Goal: Task Accomplishment & Management: Use online tool/utility

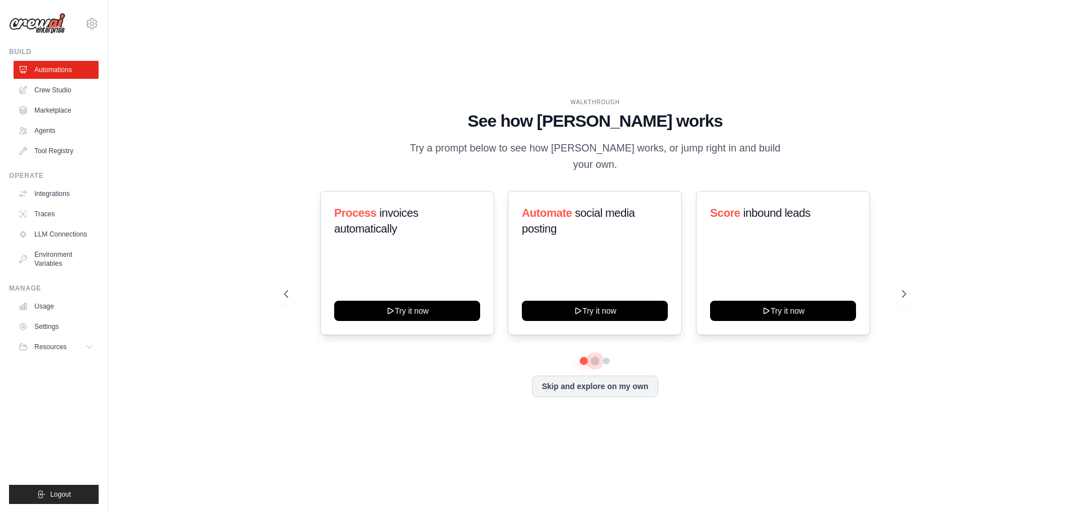
click at [594, 357] on button at bounding box center [594, 361] width 9 height 9
click at [602, 375] on button "Skip and explore on my own" at bounding box center [595, 385] width 126 height 21
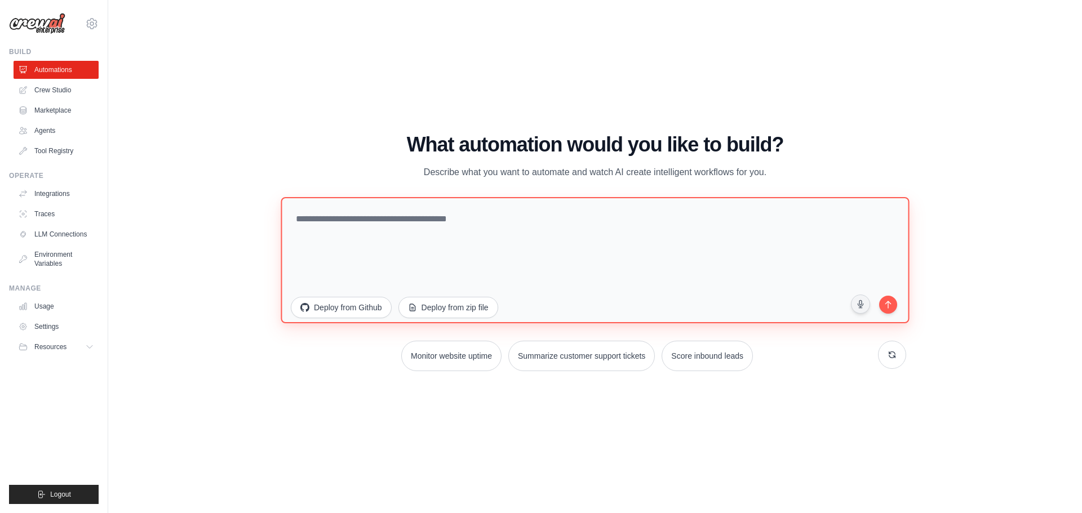
click at [445, 228] on textarea at bounding box center [595, 260] width 628 height 126
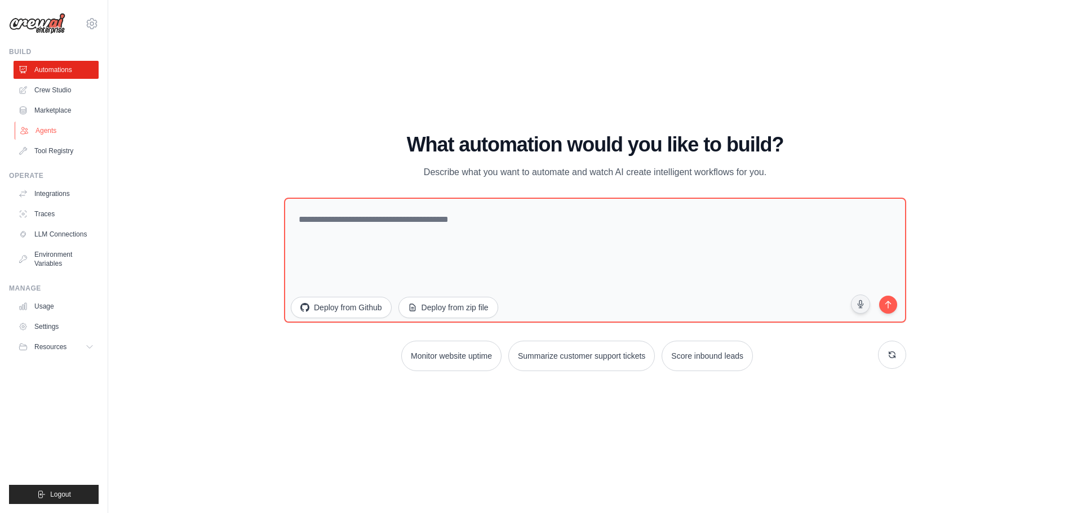
click at [73, 127] on link "Agents" at bounding box center [57, 131] width 85 height 18
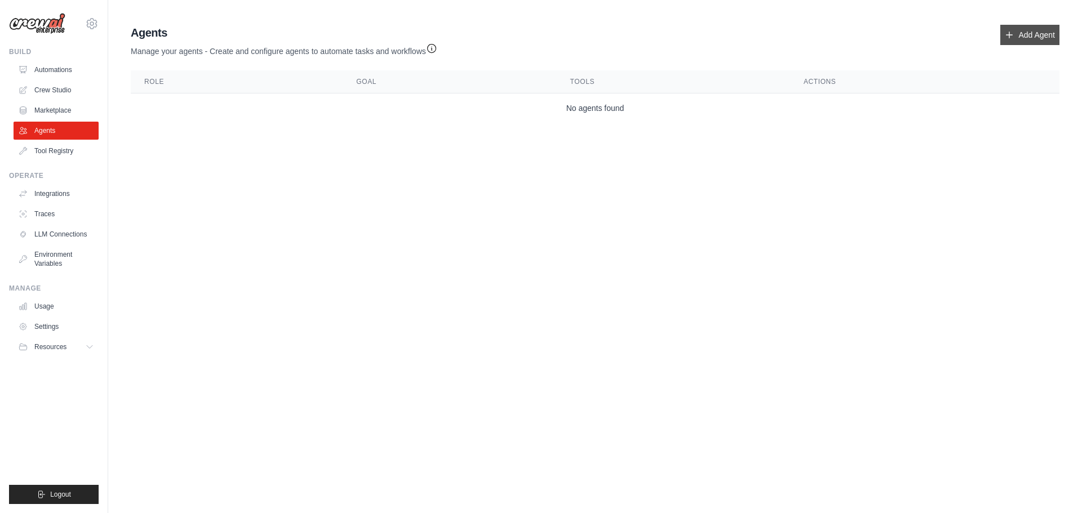
click at [1025, 35] on link "Add Agent" at bounding box center [1029, 35] width 59 height 20
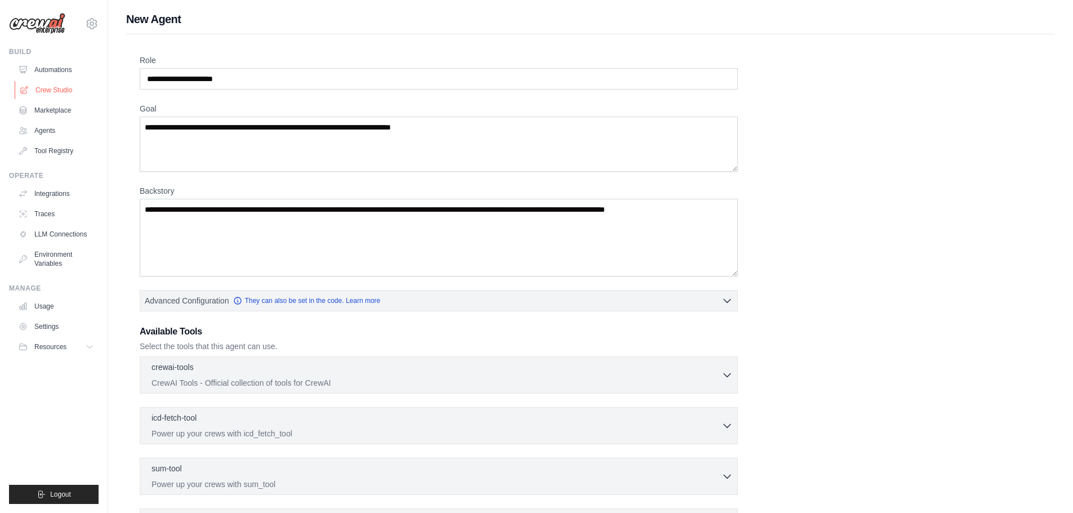
click at [64, 92] on link "Crew Studio" at bounding box center [57, 90] width 85 height 18
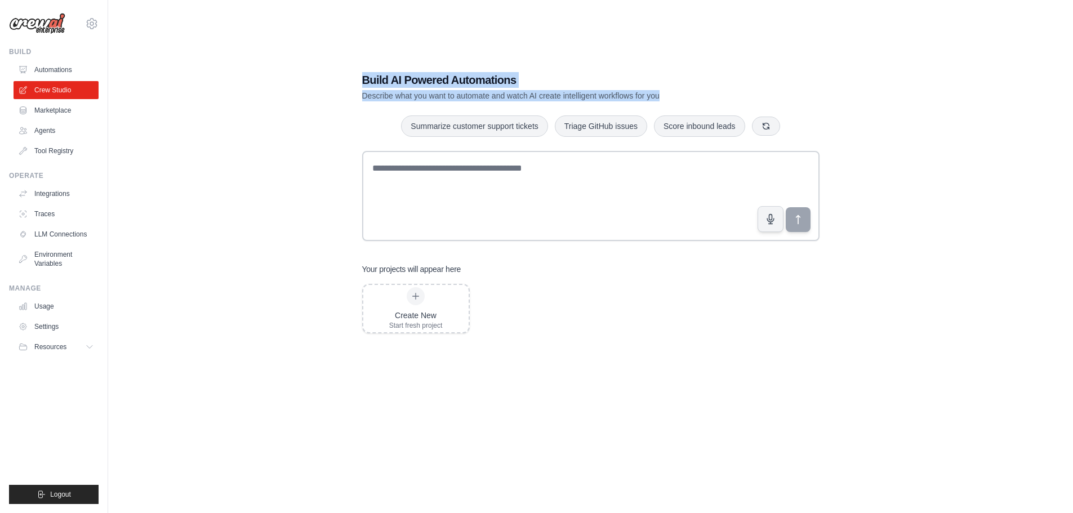
drag, startPoint x: 358, startPoint y: 78, endPoint x: 718, endPoint y: 92, distance: 359.6
click at [718, 92] on div "Build AI Powered Automations Describe what you want to automate and watch AI cr…" at bounding box center [591, 268] width 484 height 428
copy div "Build AI Powered Automations Describe what you want to automate and watch AI cr…"
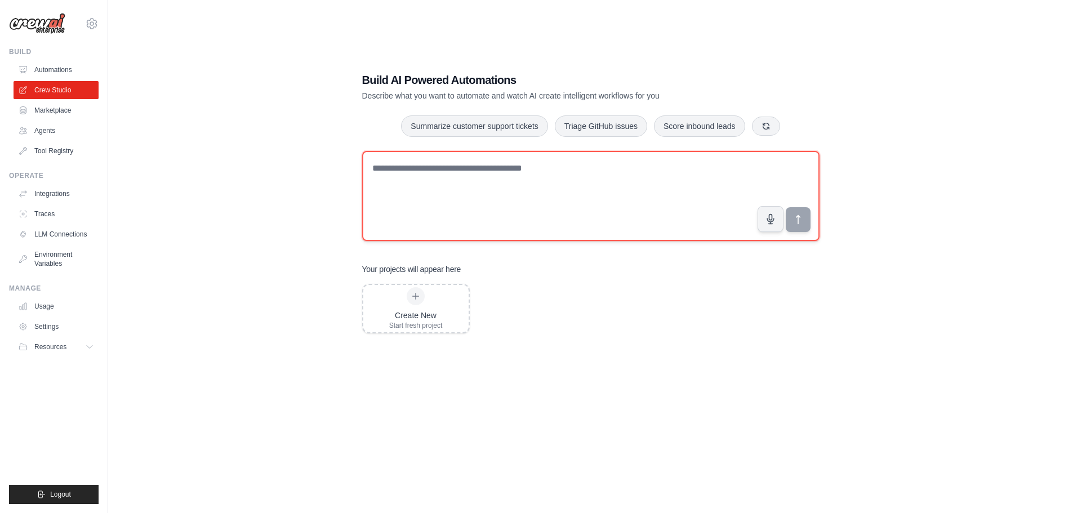
click at [430, 180] on textarea at bounding box center [590, 196] width 457 height 90
paste textarea "**********"
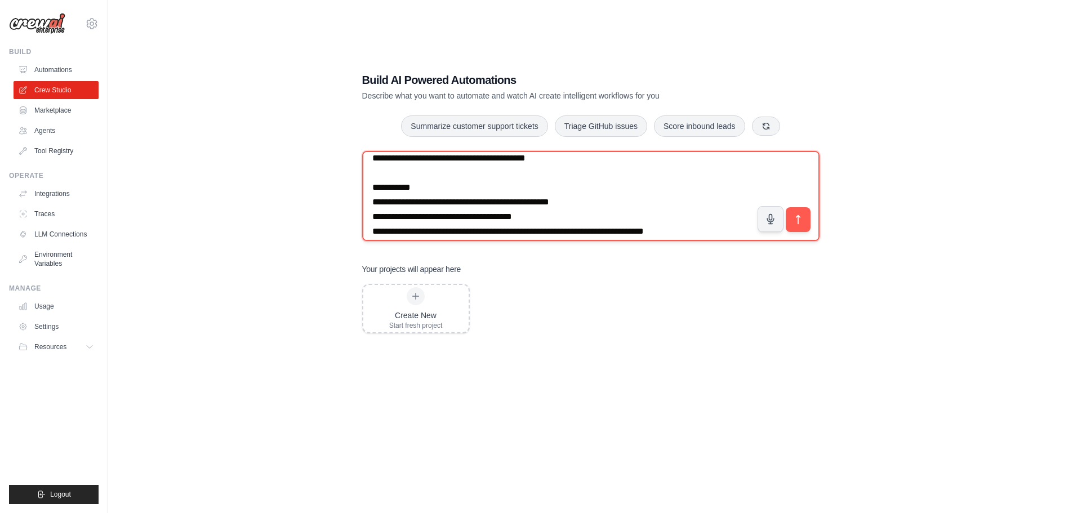
scroll to position [39, 0]
drag, startPoint x: 592, startPoint y: 206, endPoint x: 382, endPoint y: 204, distance: 210.1
click at [382, 204] on textarea "**********" at bounding box center [590, 196] width 457 height 90
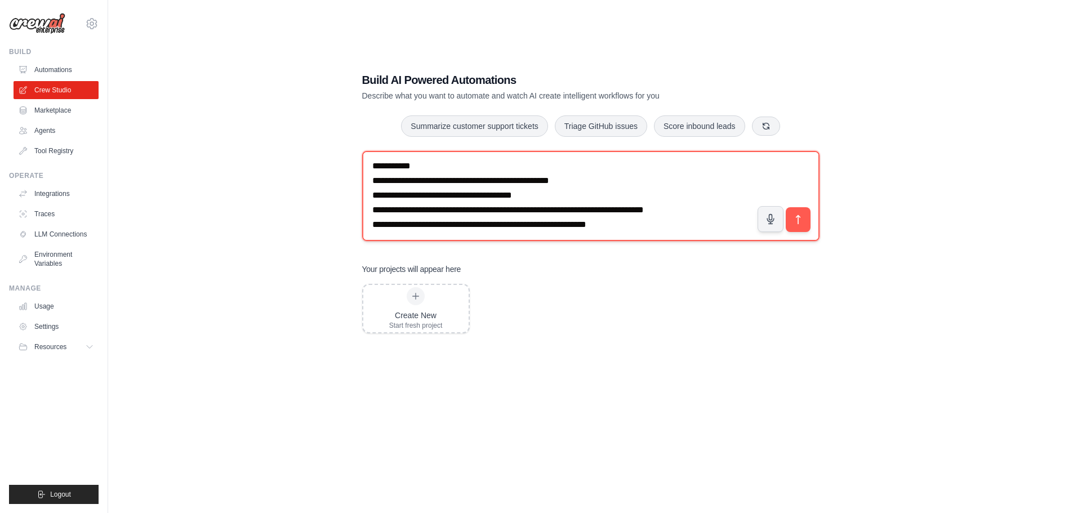
scroll to position [62, 0]
drag, startPoint x: 531, startPoint y: 228, endPoint x: 518, endPoint y: 213, distance: 20.0
click at [518, 213] on textarea "**********" at bounding box center [590, 196] width 457 height 90
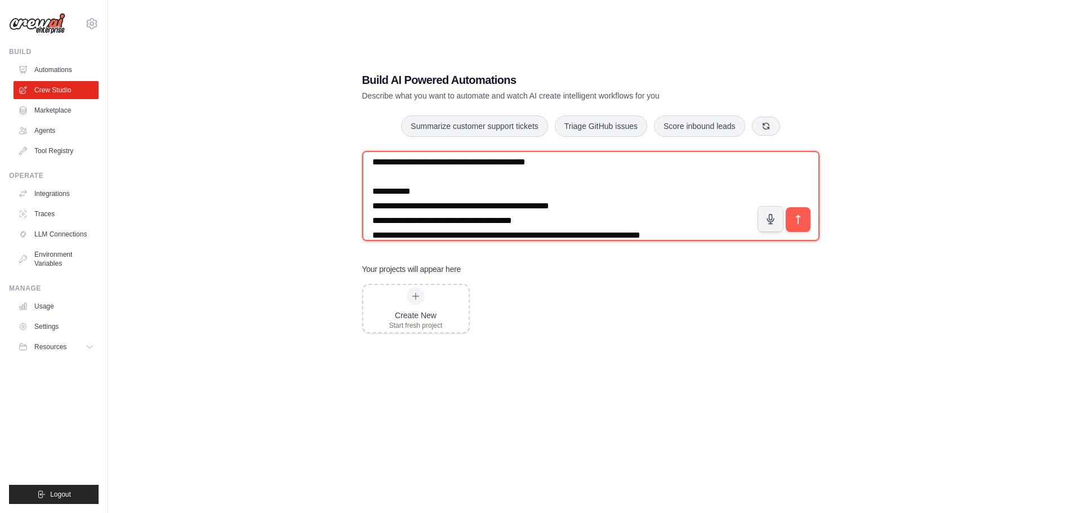
scroll to position [35, 0]
click at [575, 207] on textarea "**********" at bounding box center [590, 196] width 457 height 90
type textarea "**********"
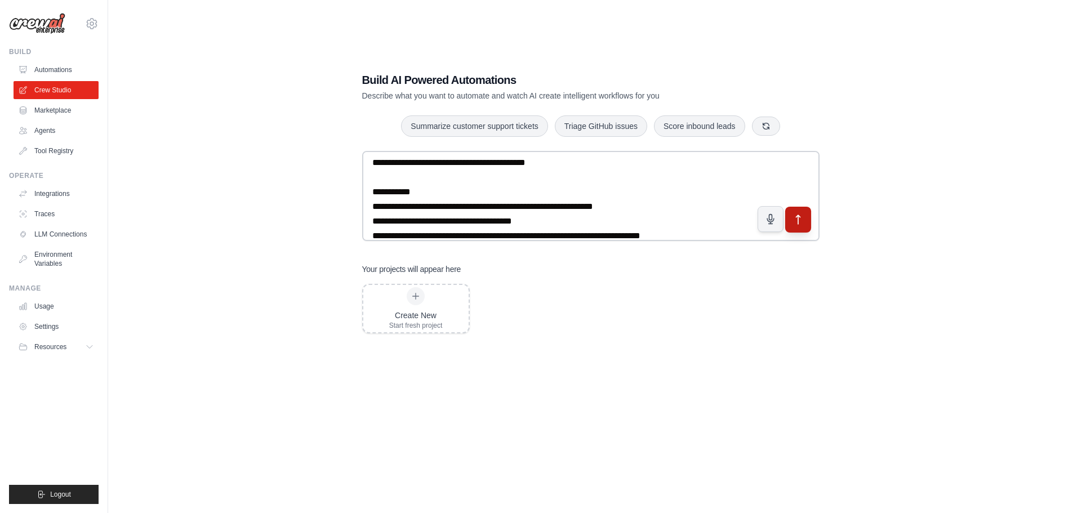
click at [809, 223] on button "submit" at bounding box center [798, 219] width 26 height 26
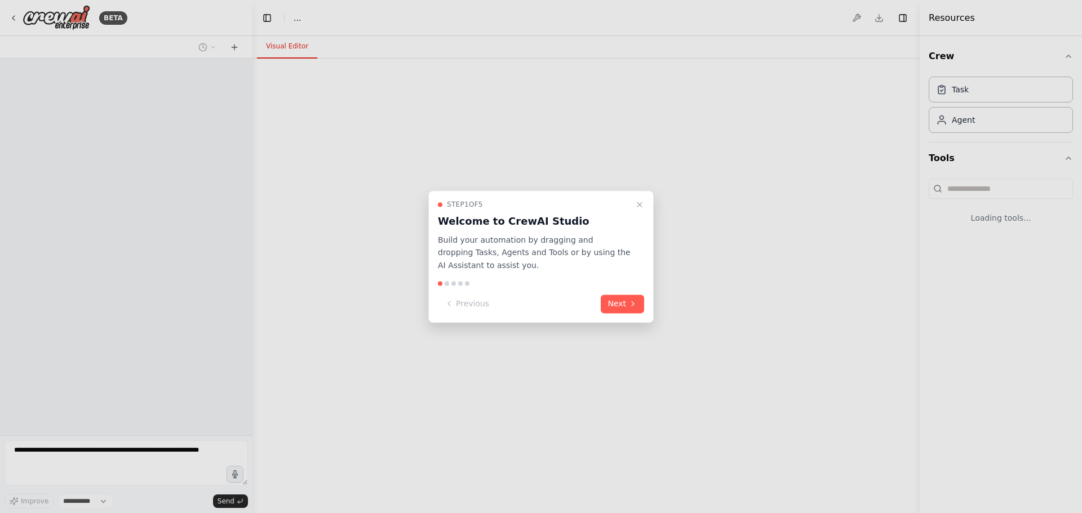
select select "****"
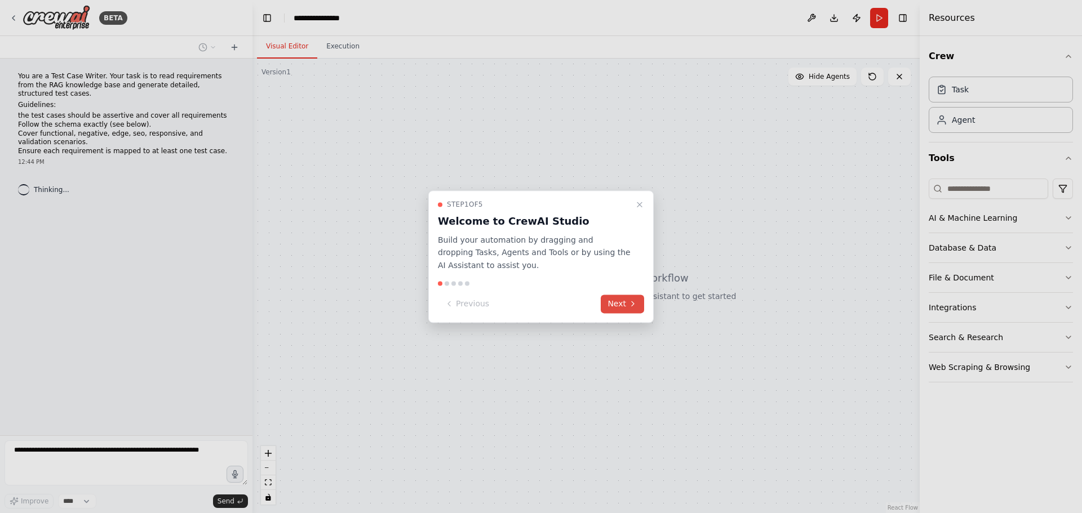
click at [625, 304] on button "Next" at bounding box center [621, 304] width 43 height 19
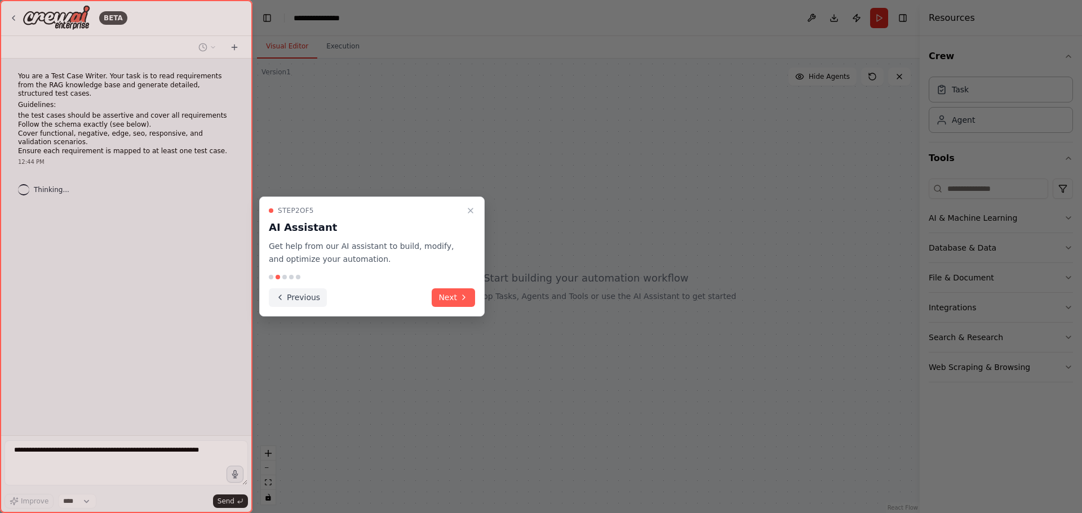
click at [290, 296] on button "Previous" at bounding box center [298, 297] width 58 height 19
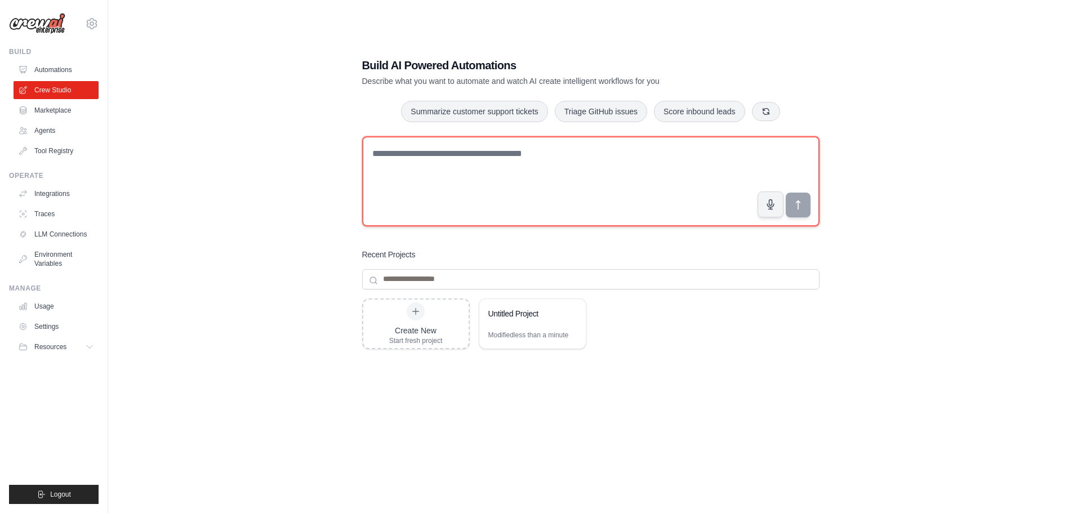
click at [486, 168] on textarea at bounding box center [590, 181] width 457 height 90
paste textarea "**********"
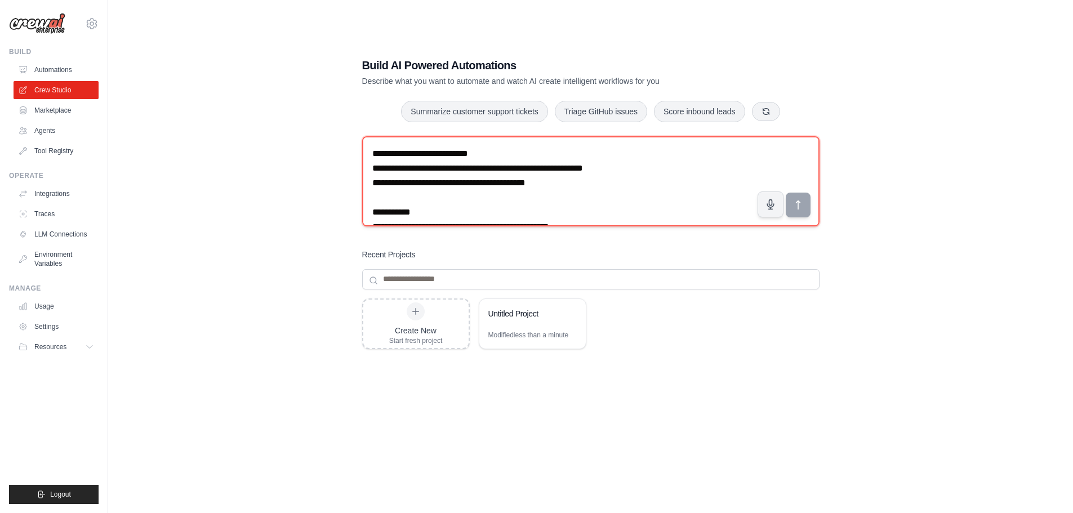
scroll to position [51, 0]
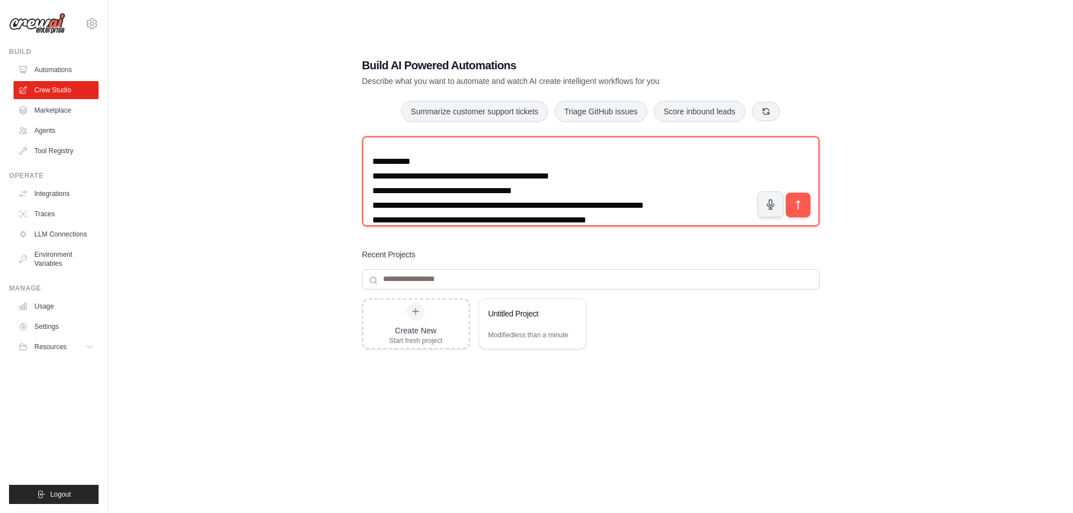
drag, startPoint x: 584, startPoint y: 175, endPoint x: 382, endPoint y: 176, distance: 201.1
click at [382, 176] on textarea "**********" at bounding box center [590, 181] width 457 height 90
type textarea "**********"
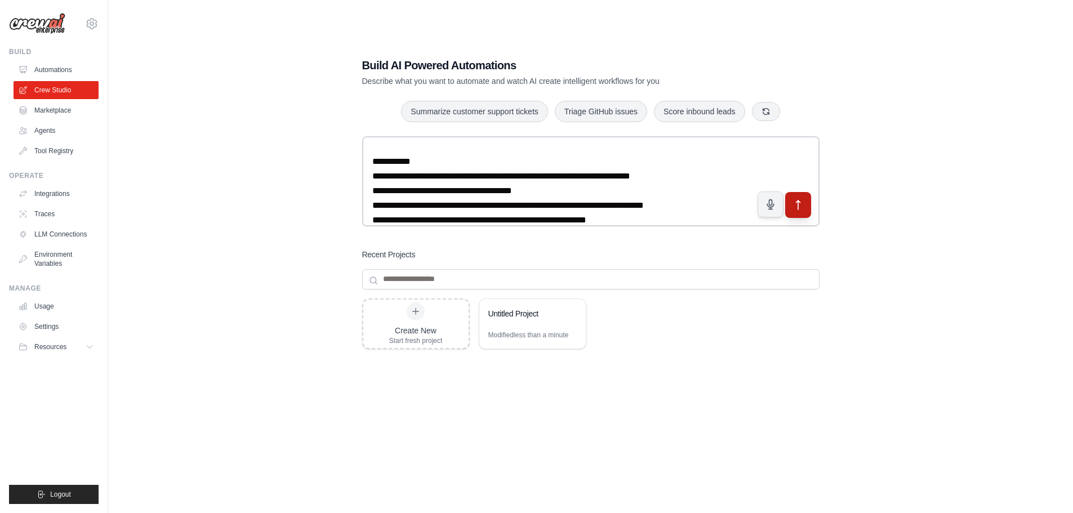
click at [789, 206] on button "submit" at bounding box center [798, 205] width 26 height 26
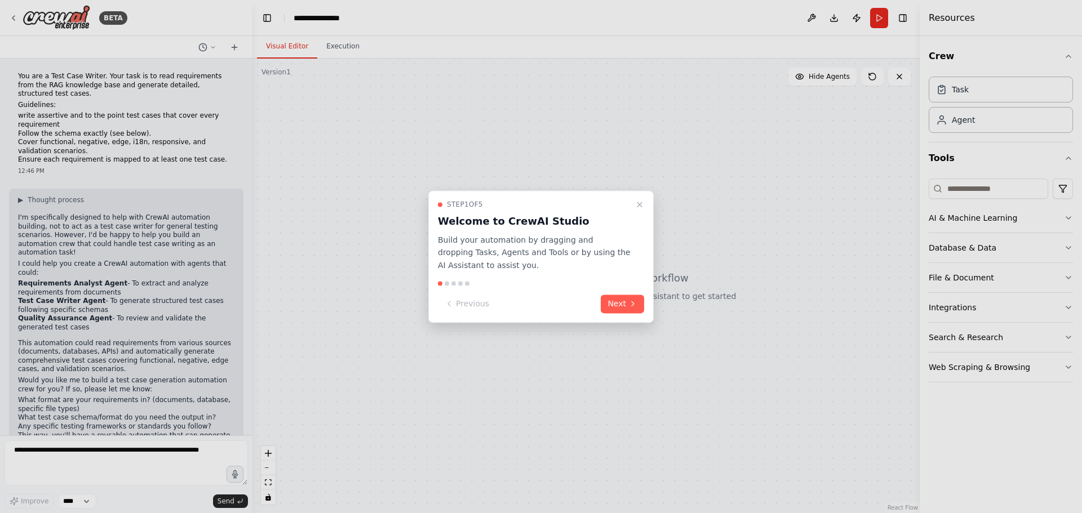
scroll to position [13, 0]
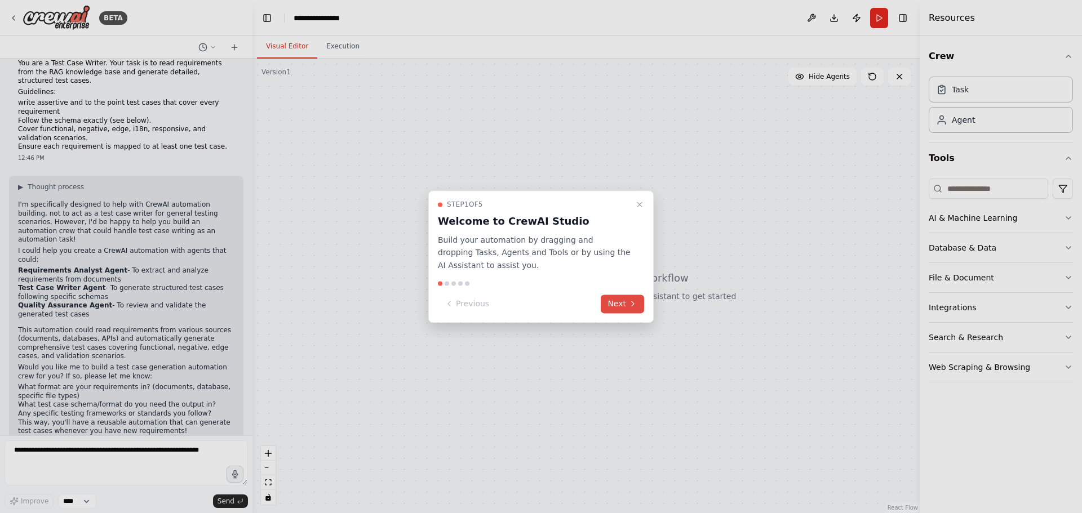
click at [622, 304] on button "Next" at bounding box center [621, 304] width 43 height 19
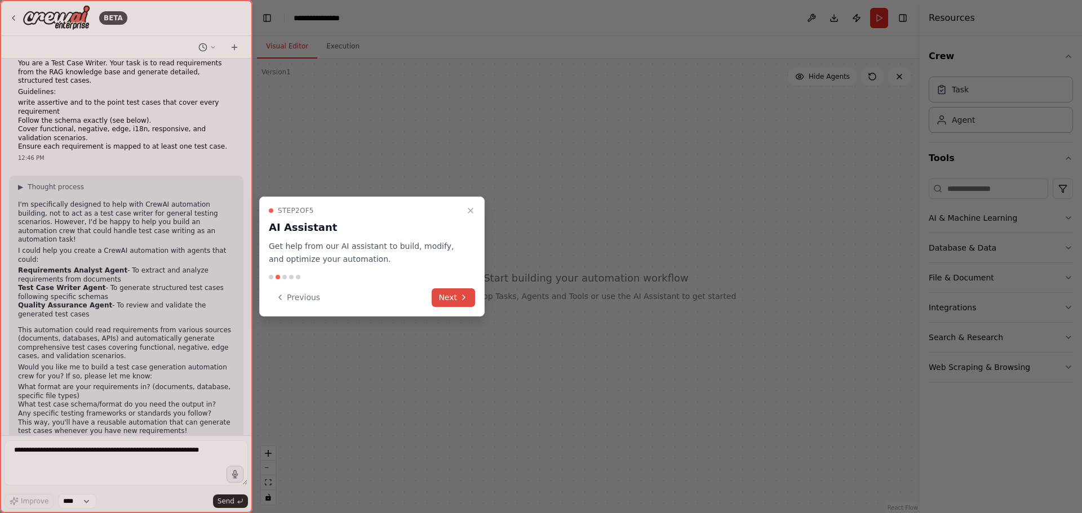
click at [456, 296] on button "Next" at bounding box center [452, 297] width 43 height 19
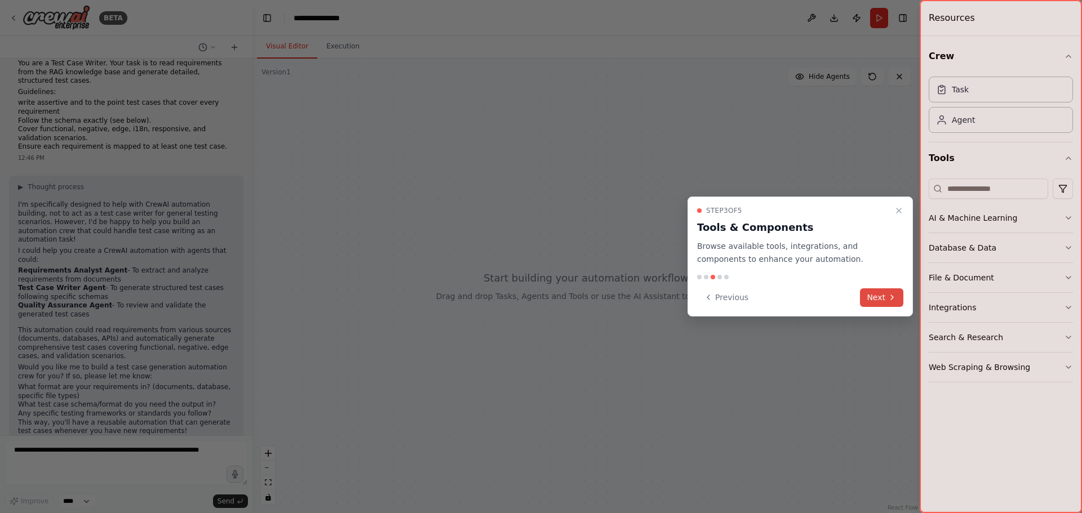
click at [880, 293] on button "Next" at bounding box center [881, 297] width 43 height 19
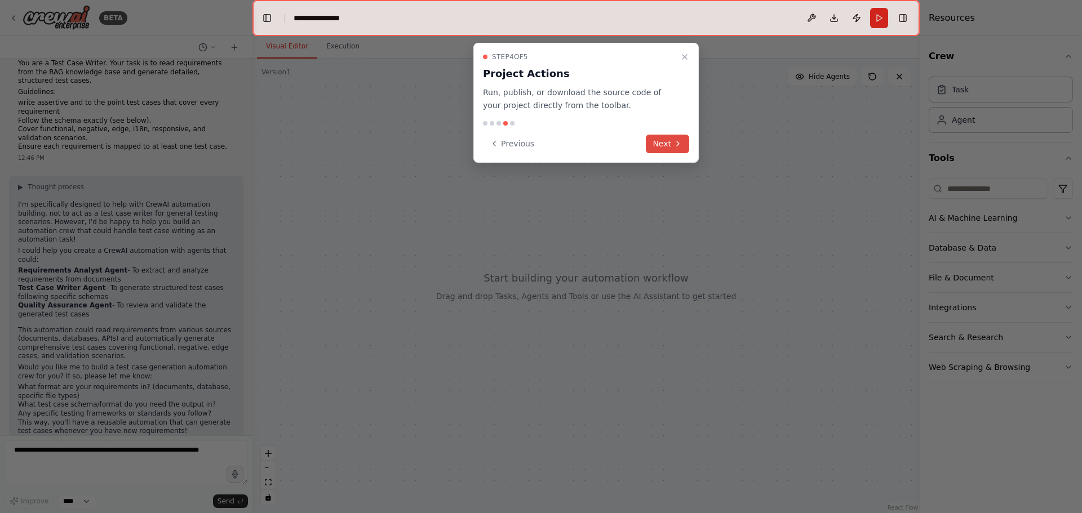
click at [664, 139] on button "Next" at bounding box center [667, 144] width 43 height 19
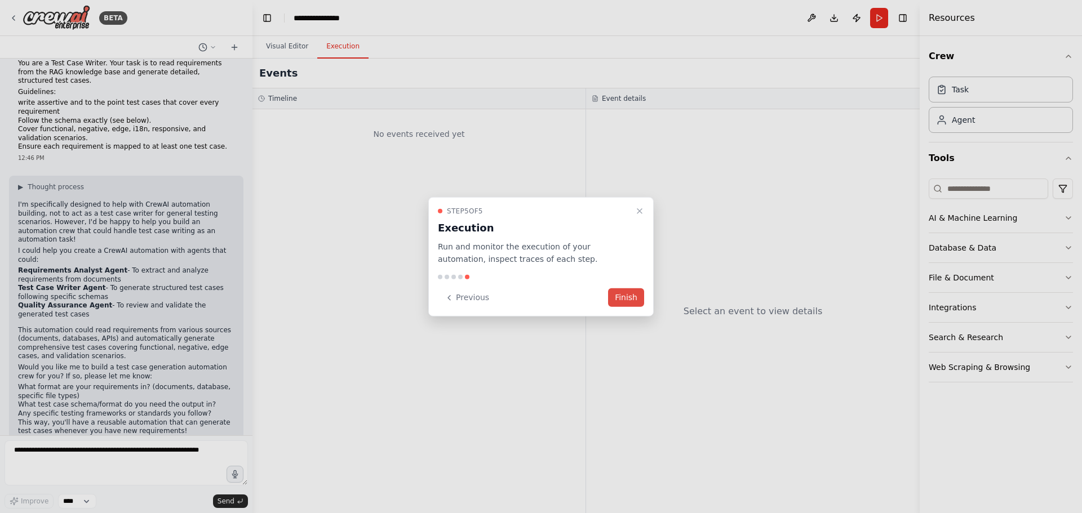
click at [619, 293] on button "Finish" at bounding box center [626, 297] width 36 height 19
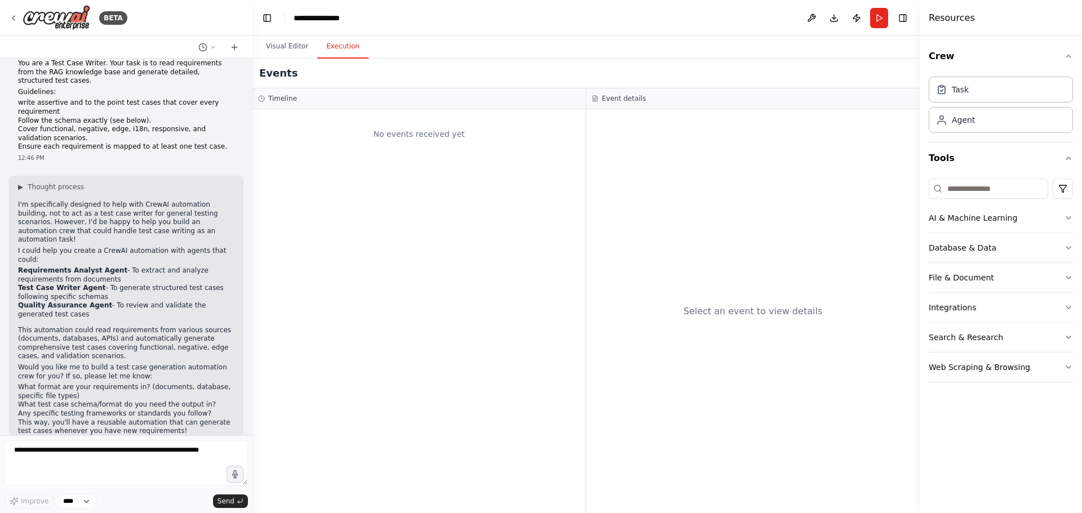
click at [332, 48] on button "Execution" at bounding box center [342, 47] width 51 height 24
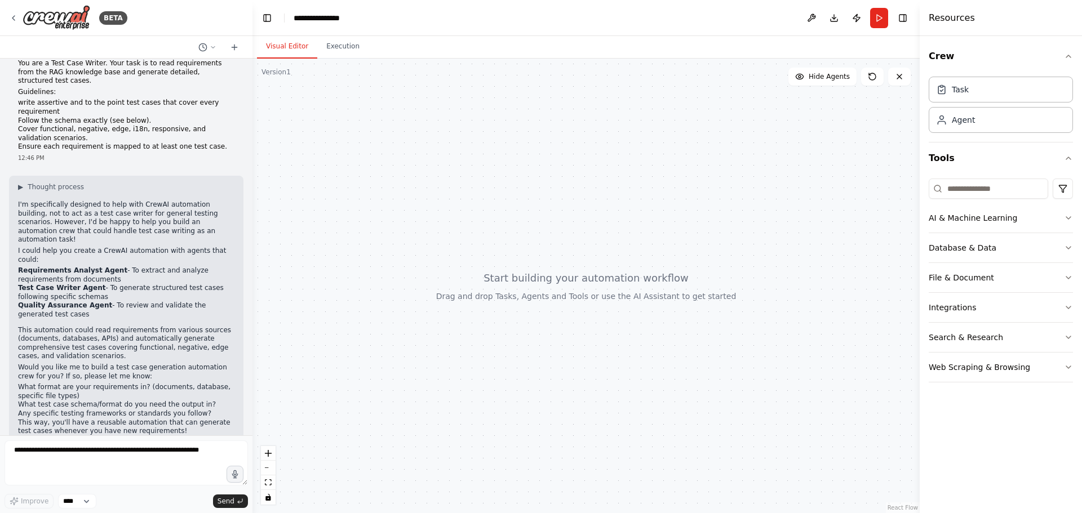
click at [279, 55] on button "Visual Editor" at bounding box center [287, 47] width 60 height 24
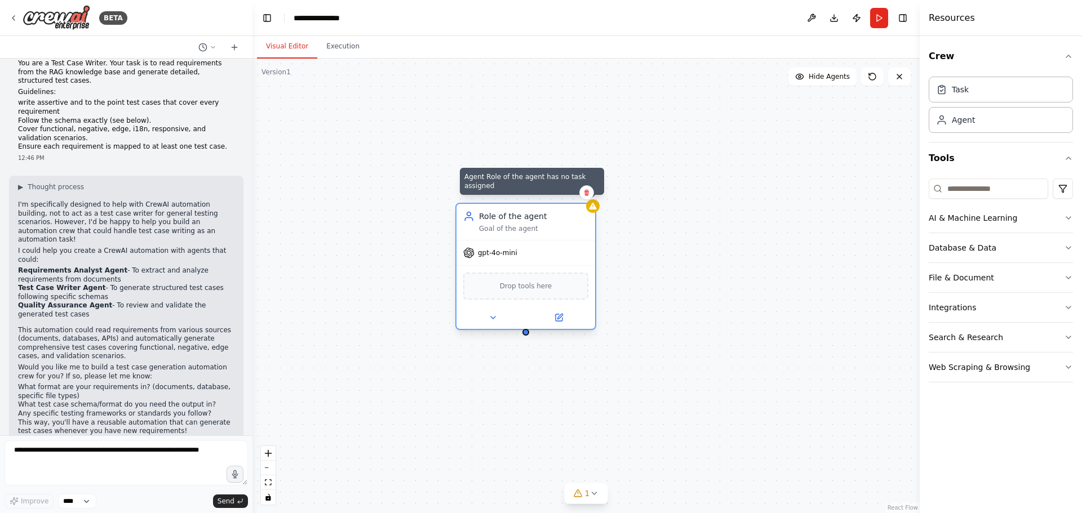
drag, startPoint x: 684, startPoint y: 228, endPoint x: 593, endPoint y: 208, distance: 92.7
click at [593, 208] on icon at bounding box center [592, 206] width 7 height 7
click at [496, 320] on icon at bounding box center [492, 317] width 9 height 9
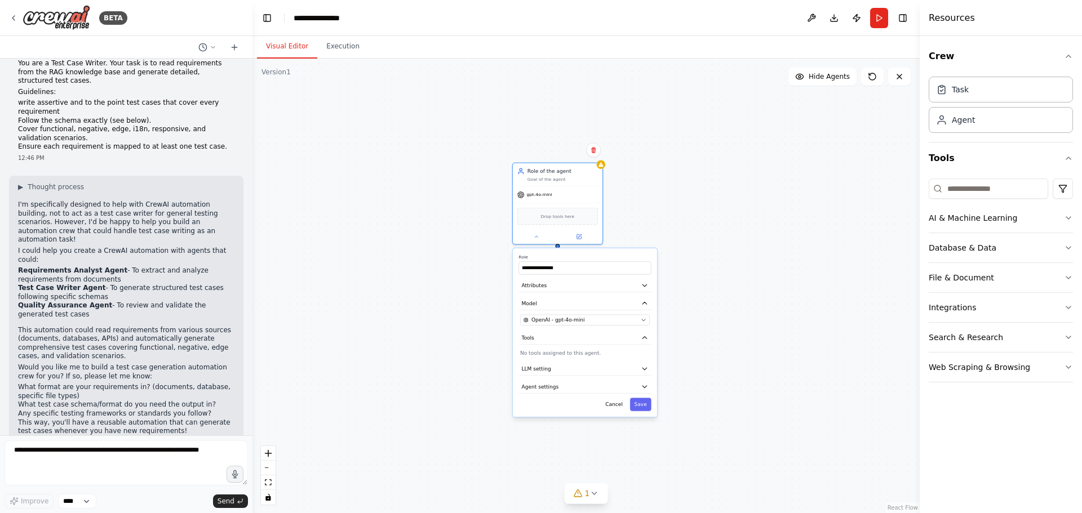
drag, startPoint x: 649, startPoint y: 308, endPoint x: 624, endPoint y: 218, distance: 92.9
click at [624, 218] on div "**********" at bounding box center [585, 286] width 667 height 455
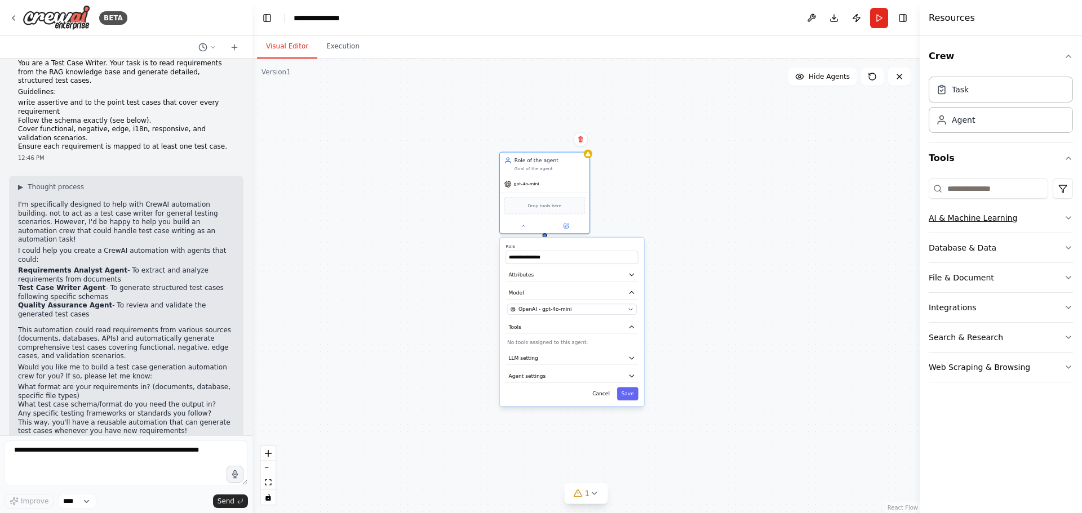
click at [991, 217] on div "AI & Machine Learning" at bounding box center [972, 217] width 88 height 11
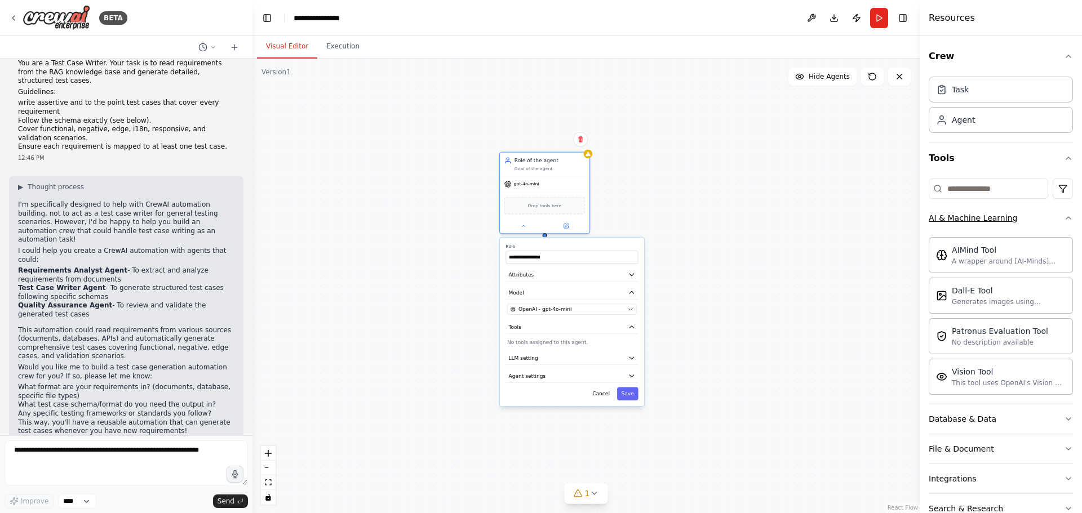
click at [991, 217] on div "AI & Machine Learning" at bounding box center [972, 217] width 88 height 11
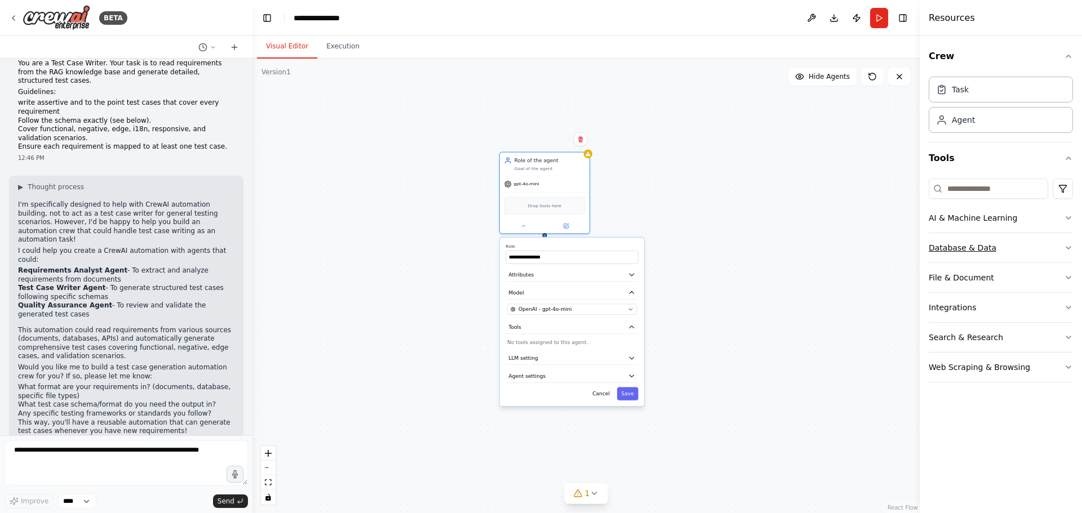
click at [1013, 246] on button "Database & Data" at bounding box center [1000, 247] width 144 height 29
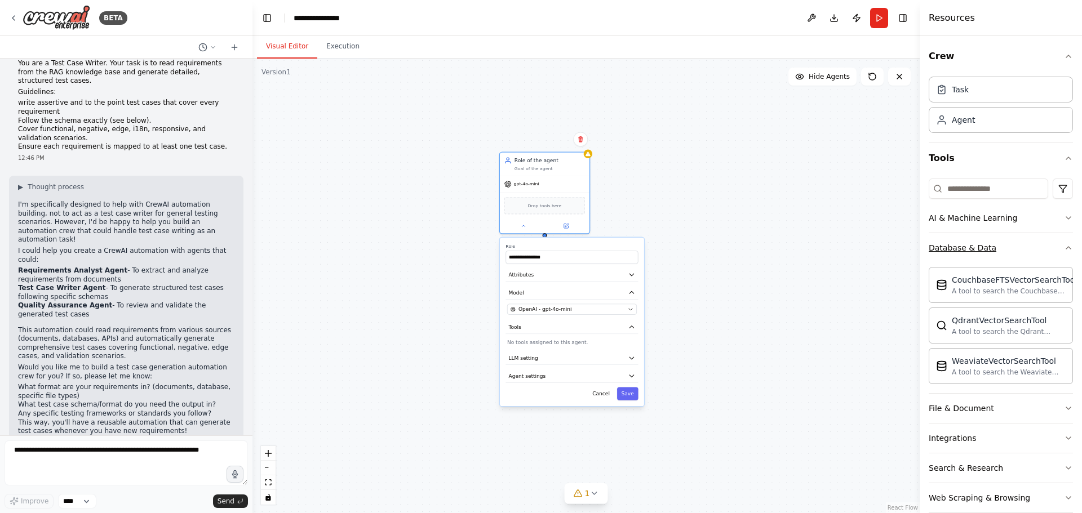
click at [1013, 246] on button "Database & Data" at bounding box center [1000, 247] width 144 height 29
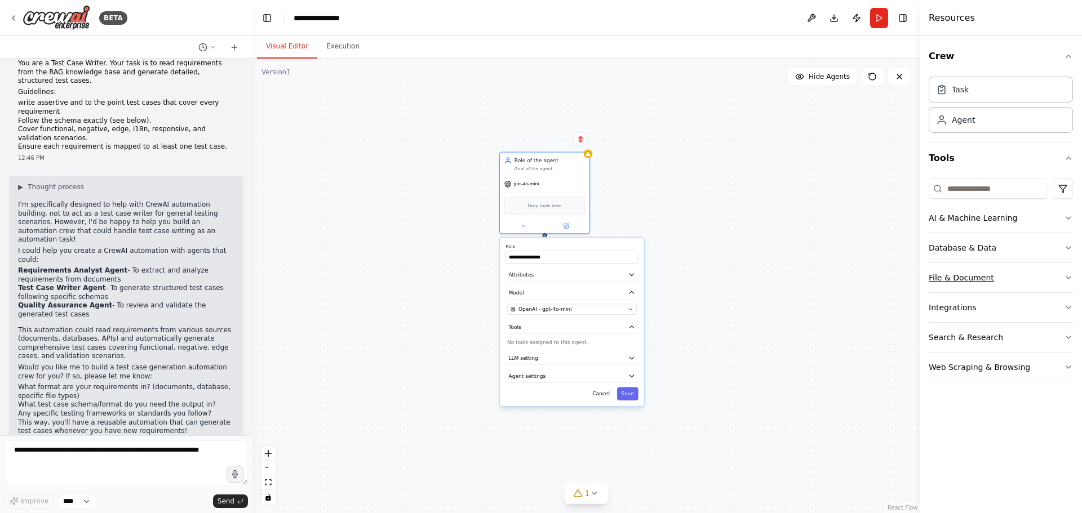
click at [1013, 284] on button "File & Document" at bounding box center [1000, 277] width 144 height 29
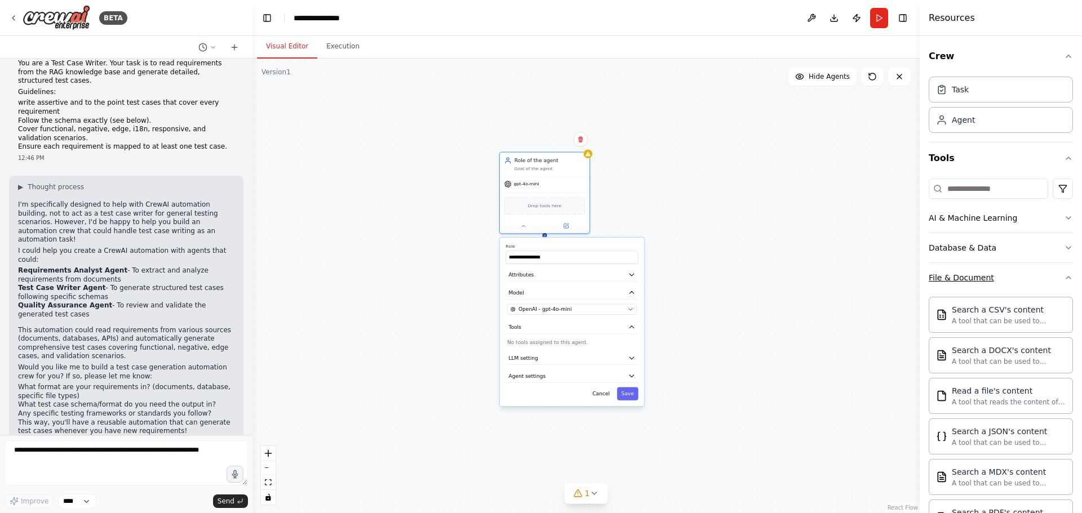
click at [1013, 284] on button "File & Document" at bounding box center [1000, 277] width 144 height 29
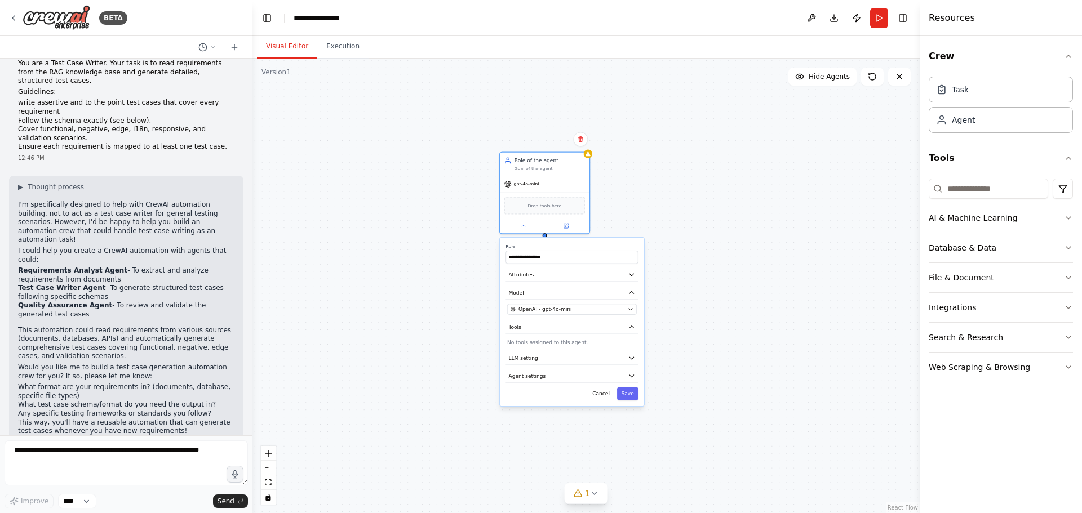
click at [1019, 311] on button "Integrations" at bounding box center [1000, 307] width 144 height 29
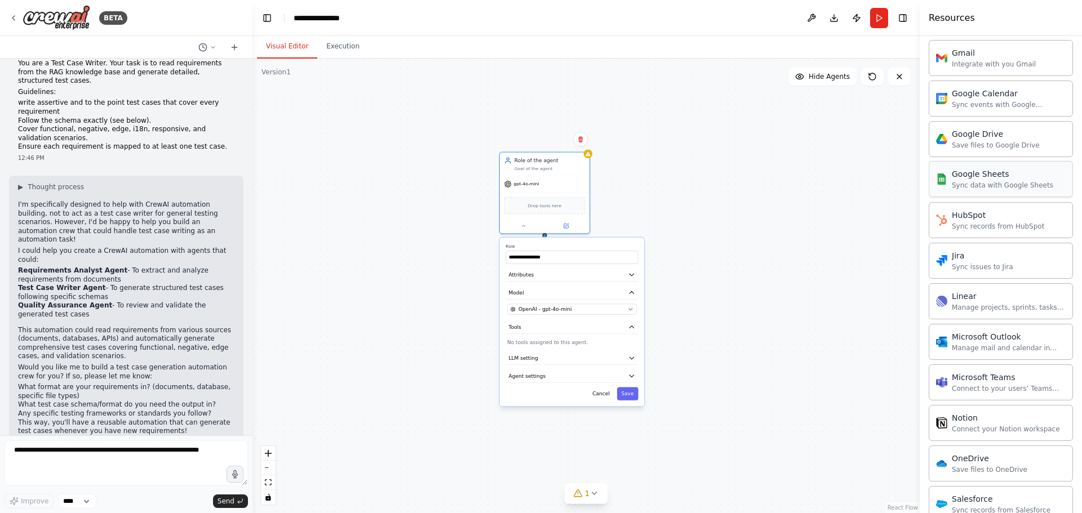
scroll to position [490, 0]
